Goal: Information Seeking & Learning: Understand process/instructions

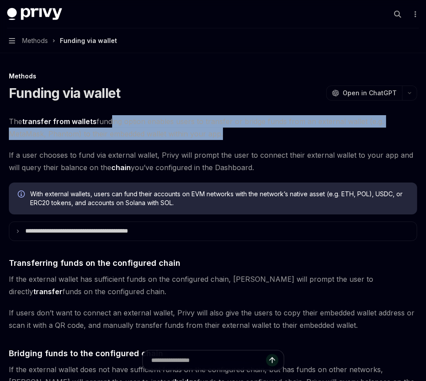
drag, startPoint x: 108, startPoint y: 121, endPoint x: 223, endPoint y: 132, distance: 115.7
click at [223, 132] on span "The transfer from wallets funding option enables users to transfer or bridge fu…" at bounding box center [213, 127] width 408 height 25
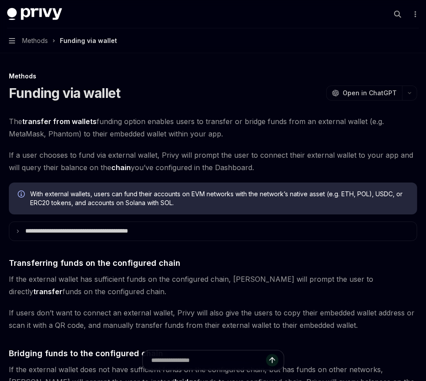
scroll to position [233, 0]
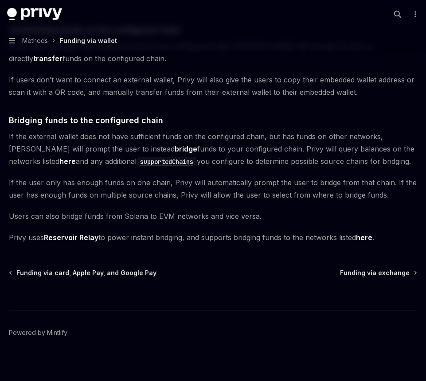
click at [167, 234] on span "Privy uses Reservoir Relay to power instant bridging, and supports bridging fun…" at bounding box center [213, 237] width 408 height 12
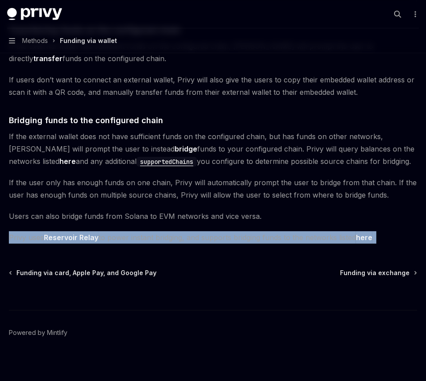
click at [167, 234] on span "Privy uses Reservoir Relay to power instant bridging, and supports bridging fun…" at bounding box center [213, 237] width 408 height 12
click at [167, 239] on span "Privy uses Reservoir Relay to power instant bridging, and supports bridging fun…" at bounding box center [213, 237] width 408 height 12
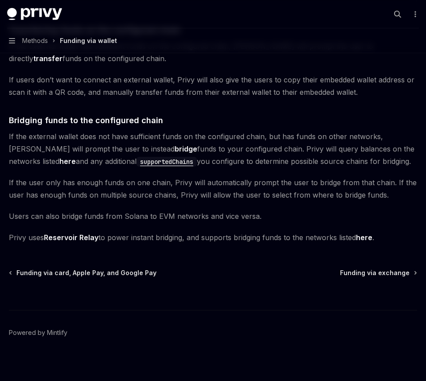
click at [367, 235] on link "here" at bounding box center [364, 237] width 16 height 9
click at [151, 221] on span "Users can also bridge funds from Solana to EVM networks and vice versa." at bounding box center [213, 216] width 408 height 12
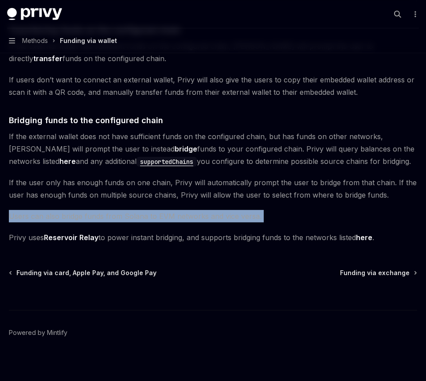
click at [151, 221] on span "Users can also bridge funds from Solana to EVM networks and vice versa." at bounding box center [213, 216] width 408 height 12
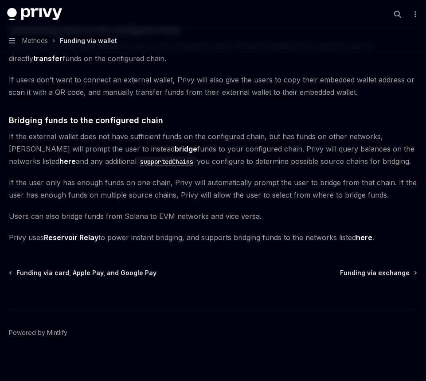
click at [136, 233] on span "Privy uses Reservoir Relay to power instant bridging, and supports bridging fun…" at bounding box center [213, 237] width 408 height 12
click at [67, 235] on link "Reservoir Relay" at bounding box center [71, 237] width 54 height 9
type textarea "*"
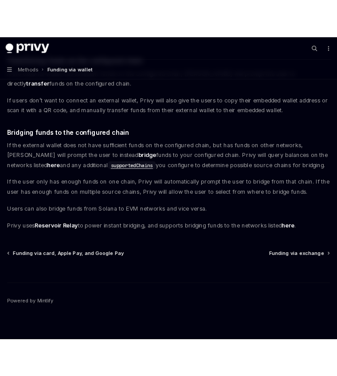
scroll to position [283, 0]
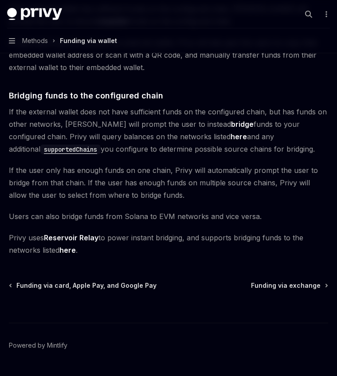
click at [182, 221] on span "Users can also bridge funds from Solana to EVM networks and vice versa." at bounding box center [168, 216] width 319 height 12
click at [91, 248] on span "Privy uses Reservoir Relay to power instant bridging, and supports bridging fun…" at bounding box center [168, 243] width 319 height 25
click at [108, 237] on span "Privy uses Reservoir Relay to power instant bridging, and supports bridging fun…" at bounding box center [168, 243] width 319 height 25
click at [68, 250] on link "here" at bounding box center [67, 249] width 16 height 9
